Goal: Check status: Check status

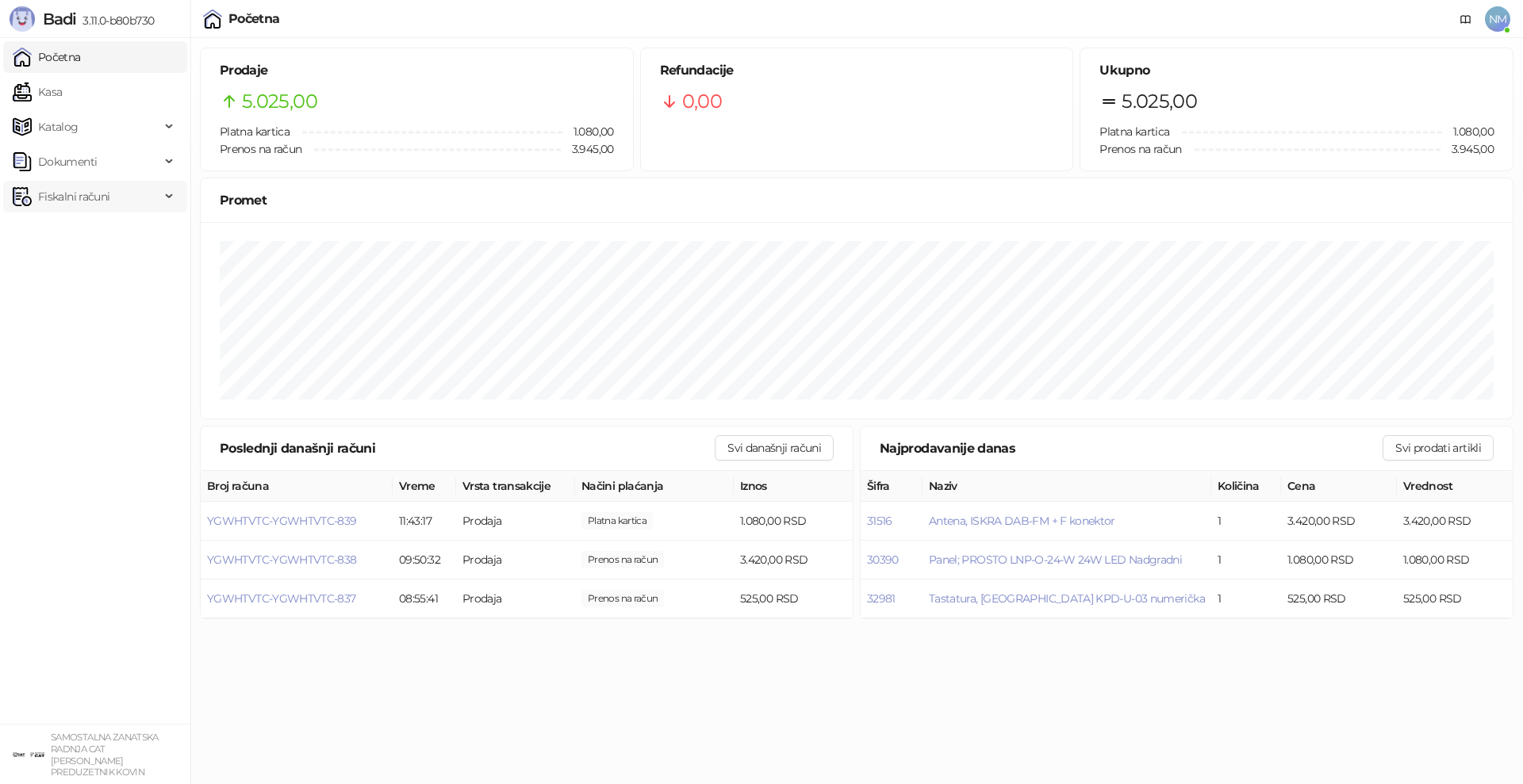
click at [64, 193] on span "Fiskalni računi" at bounding box center [74, 197] width 71 height 31
click at [85, 268] on link "Po danima" at bounding box center [59, 267] width 81 height 31
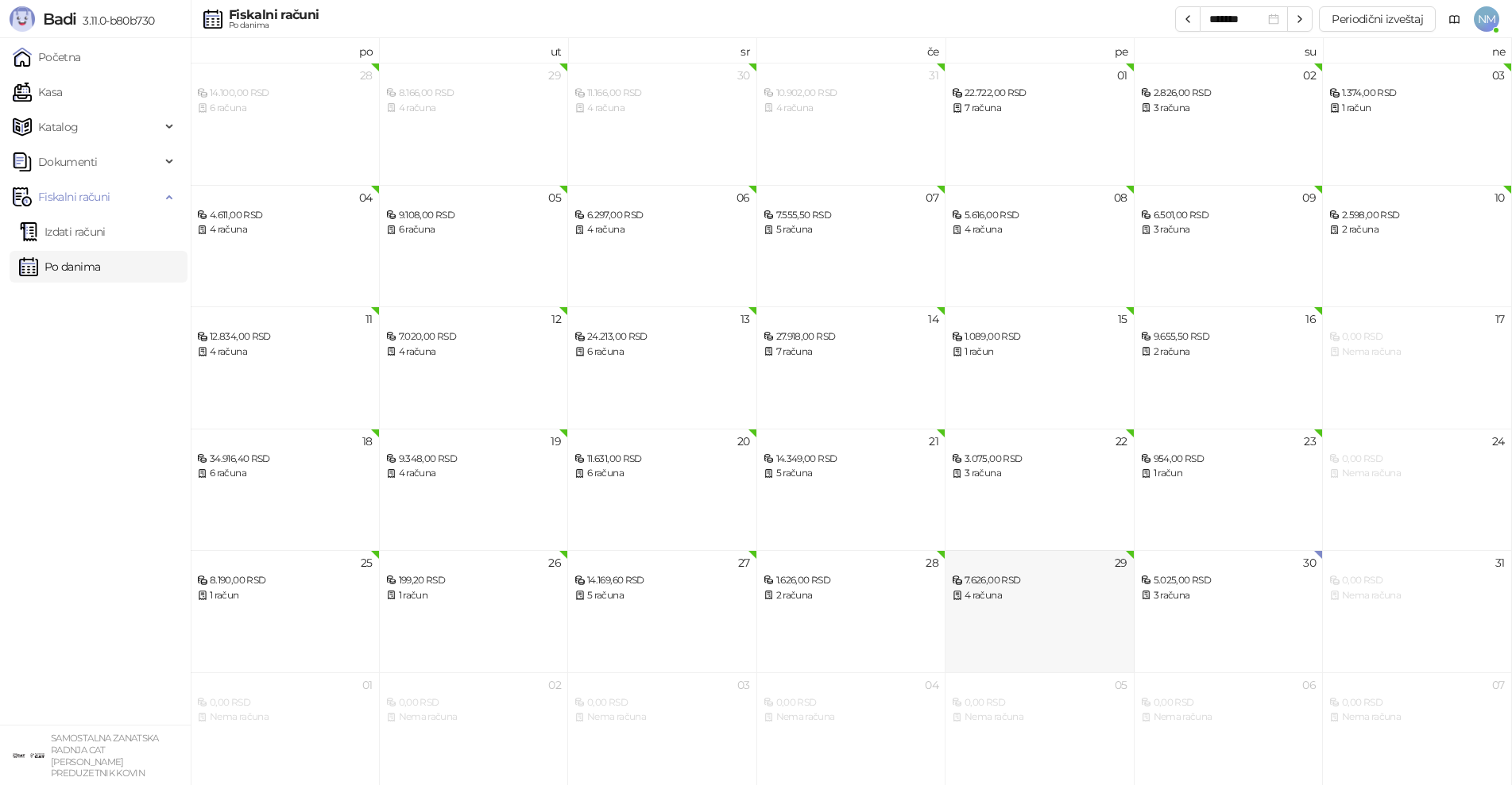
click at [1051, 613] on div "29 7.626,00 RSD 4 računa" at bounding box center [1039, 611] width 189 height 122
